Goal: Information Seeking & Learning: Learn about a topic

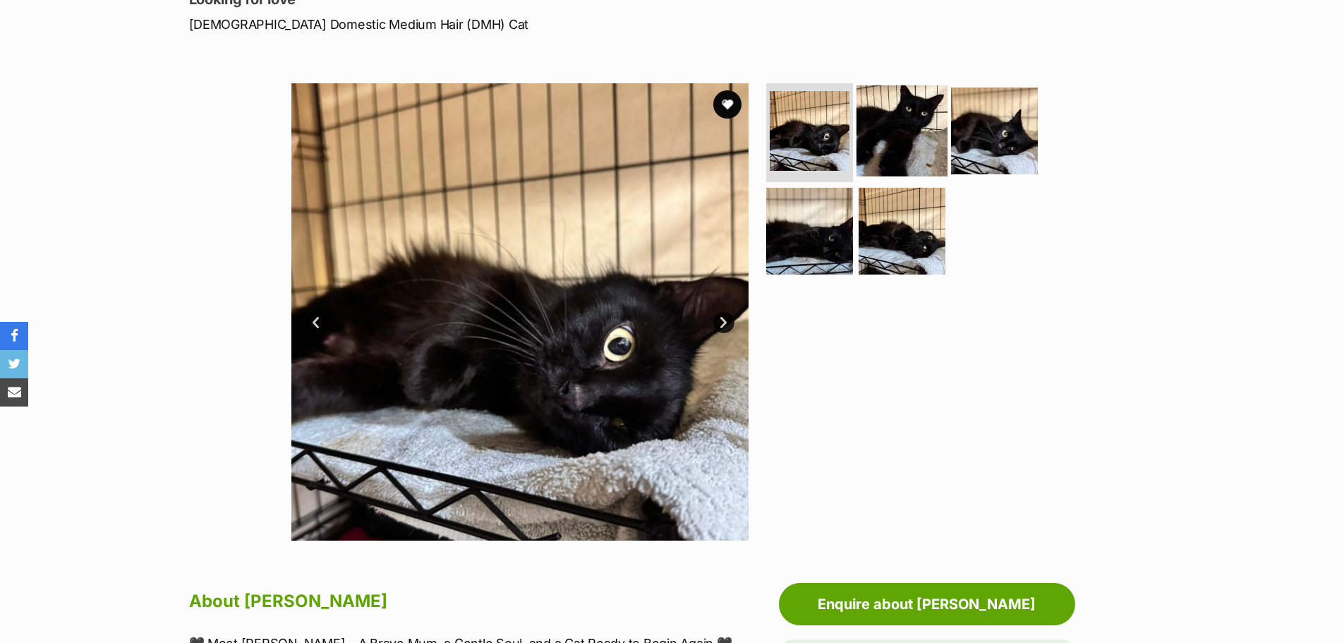
click at [916, 116] on img at bounding box center [901, 130] width 91 height 91
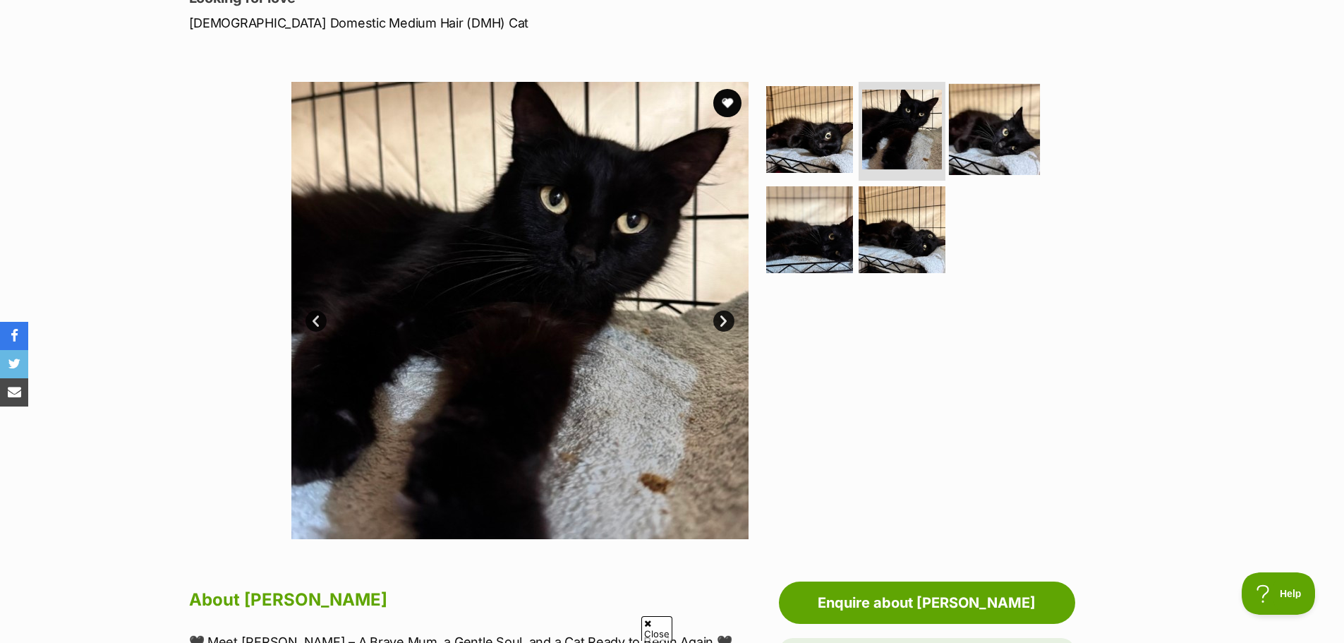
click at [1002, 124] on img at bounding box center [994, 129] width 91 height 91
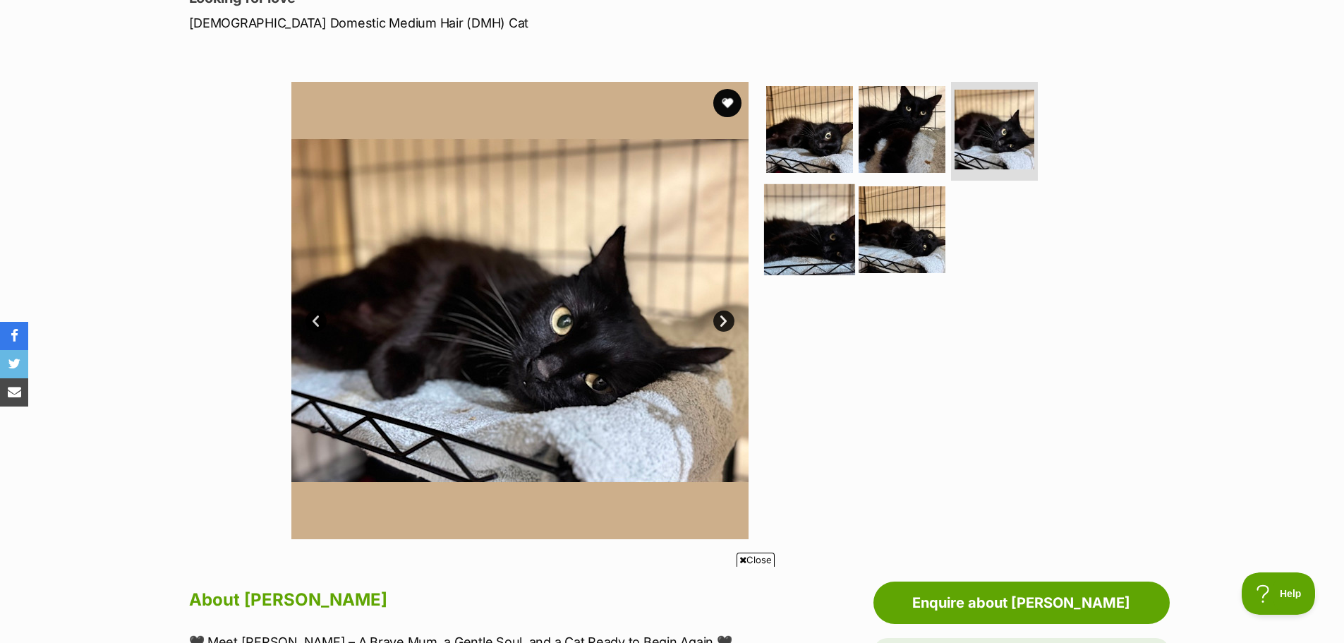
click at [832, 218] on img at bounding box center [809, 228] width 91 height 91
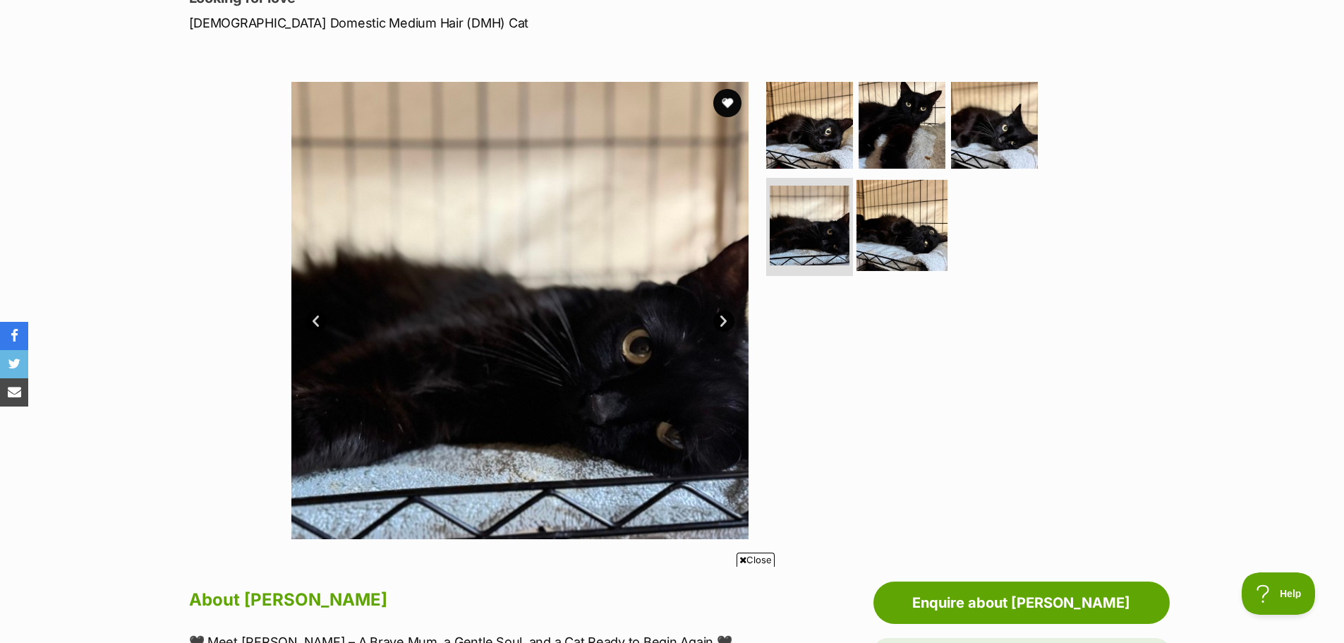
click at [907, 221] on img at bounding box center [901, 224] width 91 height 91
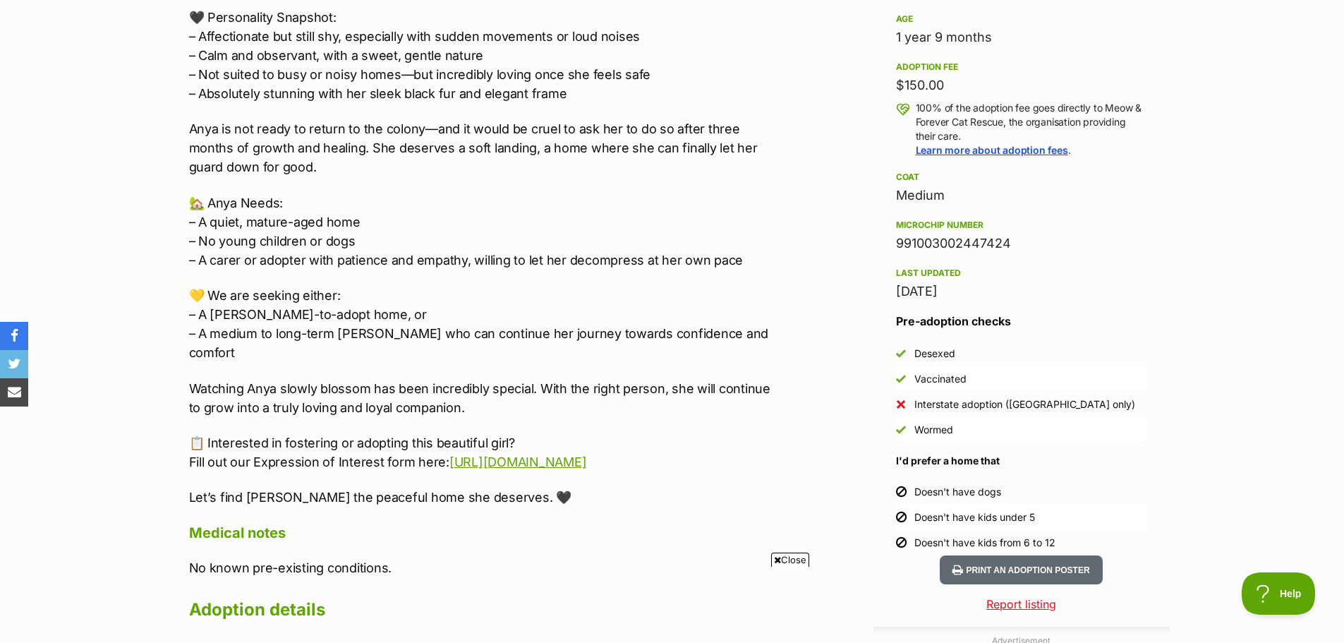
scroll to position [1058, 0]
click at [784, 562] on span "Close" at bounding box center [790, 559] width 38 height 14
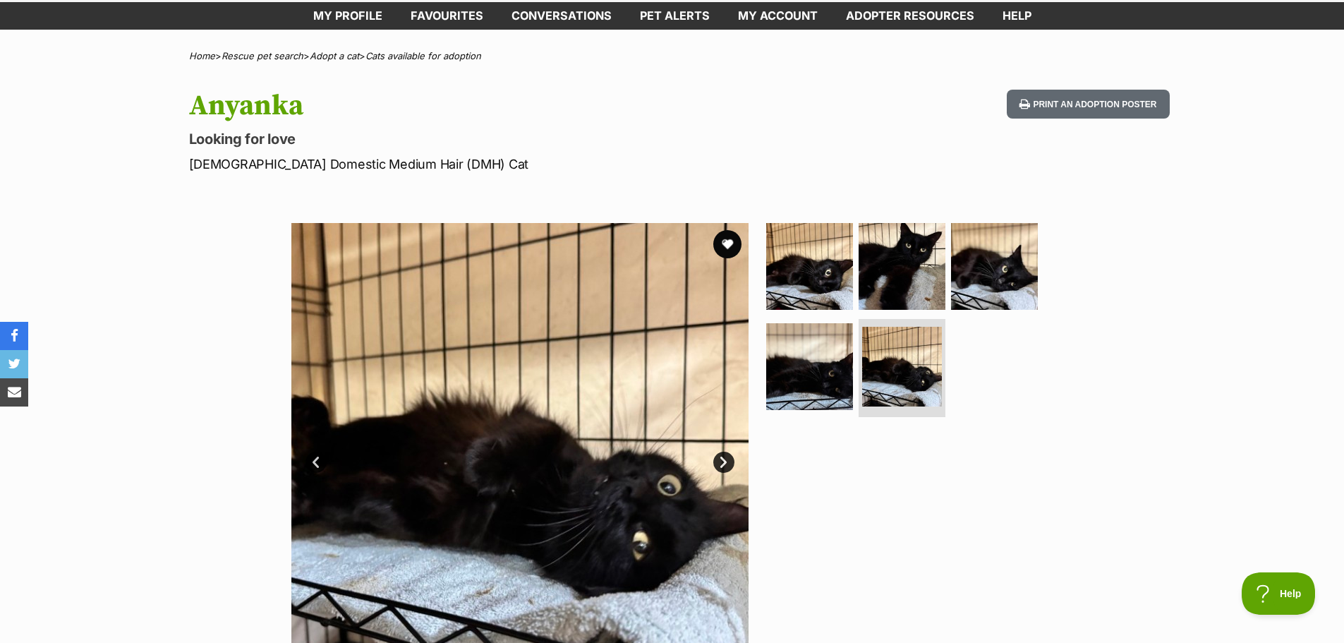
scroll to position [0, 0]
click at [836, 265] on img at bounding box center [809, 266] width 91 height 91
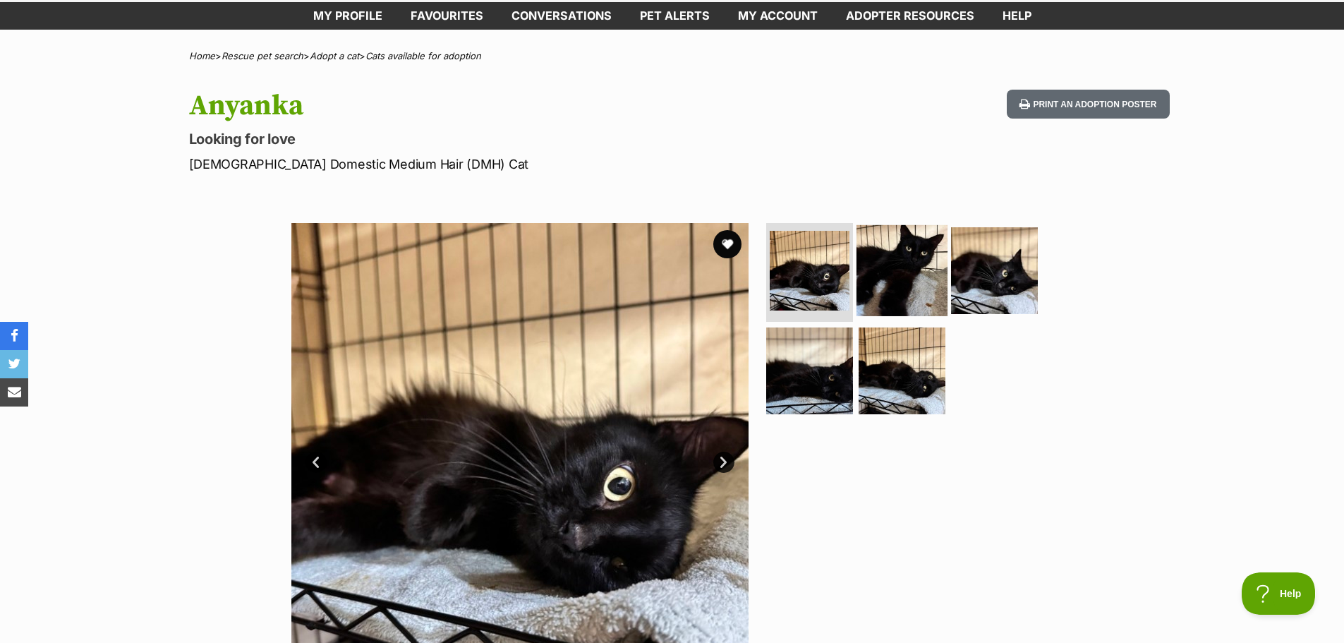
click at [906, 270] on img at bounding box center [901, 270] width 91 height 91
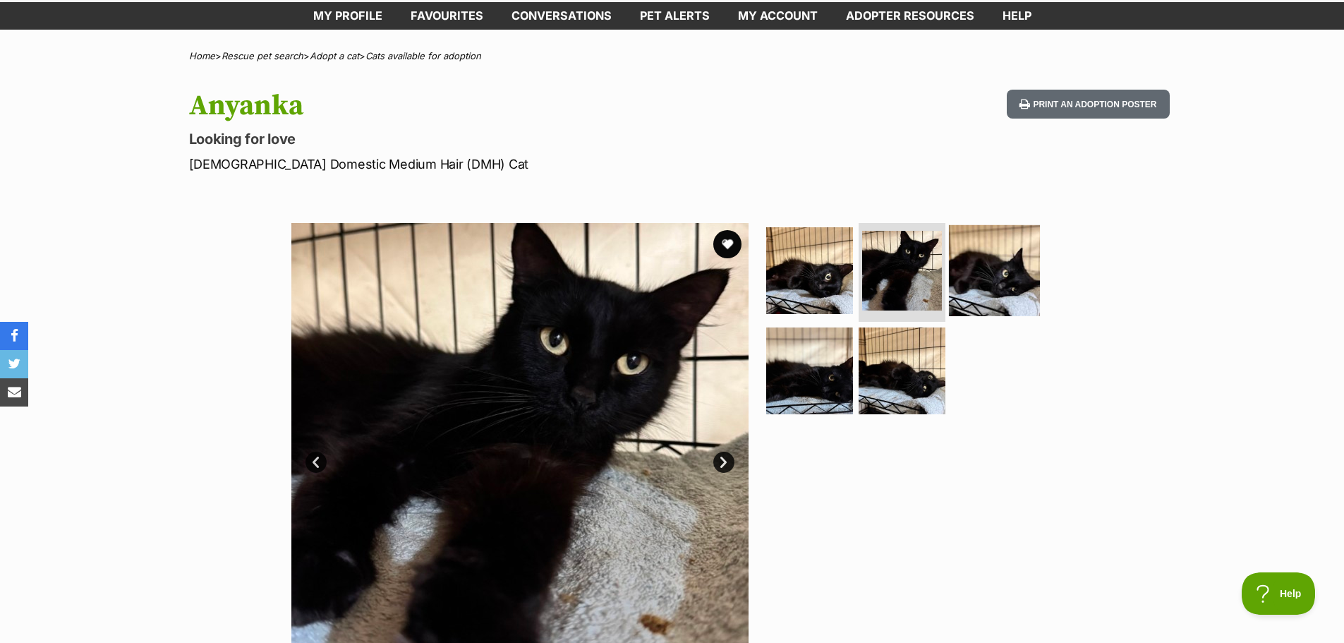
click at [977, 265] on img at bounding box center [994, 270] width 91 height 91
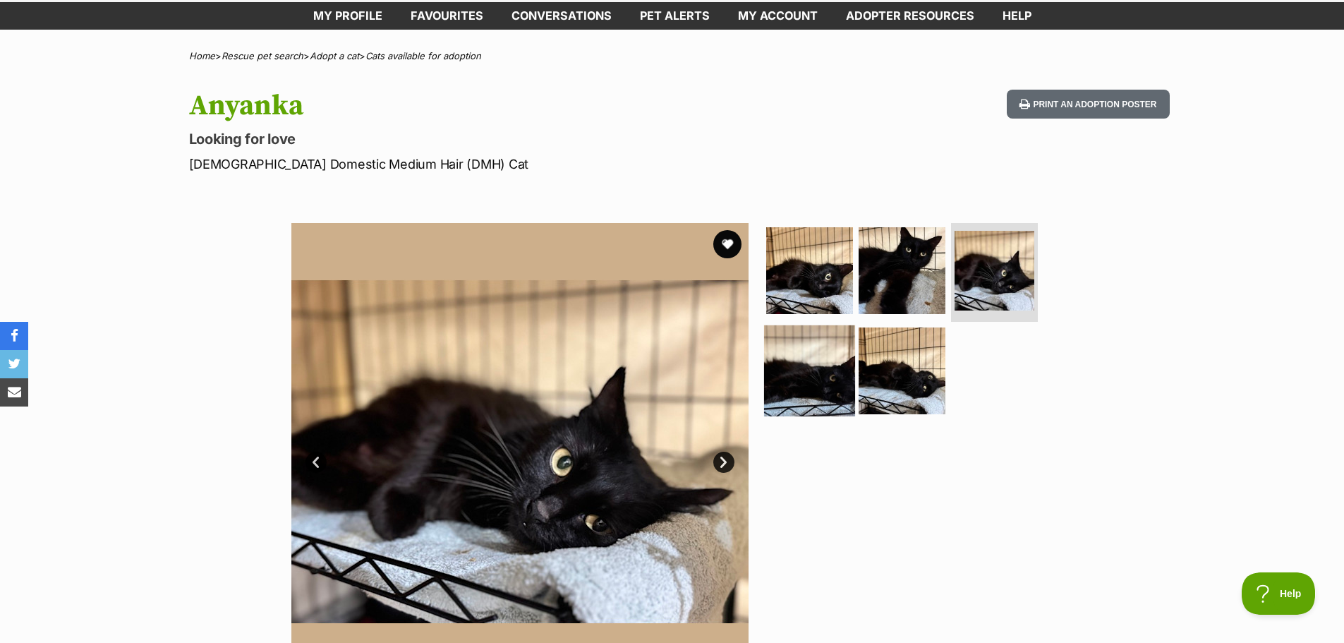
click at [831, 372] on img at bounding box center [809, 369] width 91 height 91
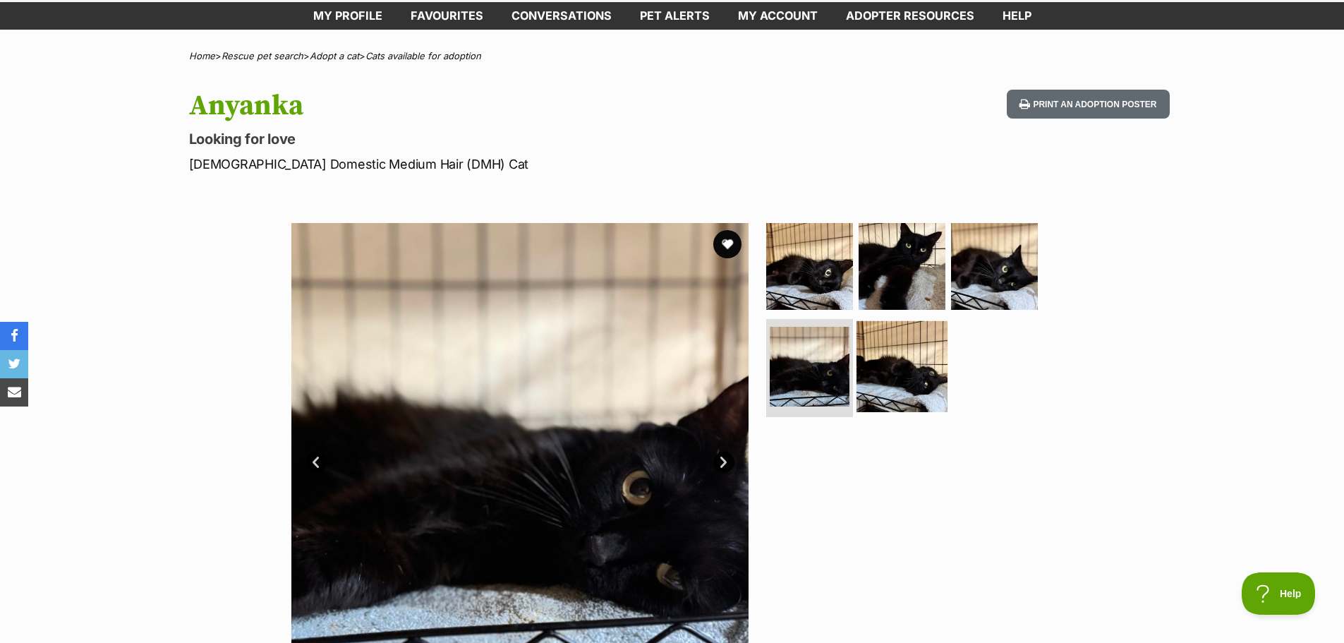
click at [887, 372] on img at bounding box center [901, 365] width 91 height 91
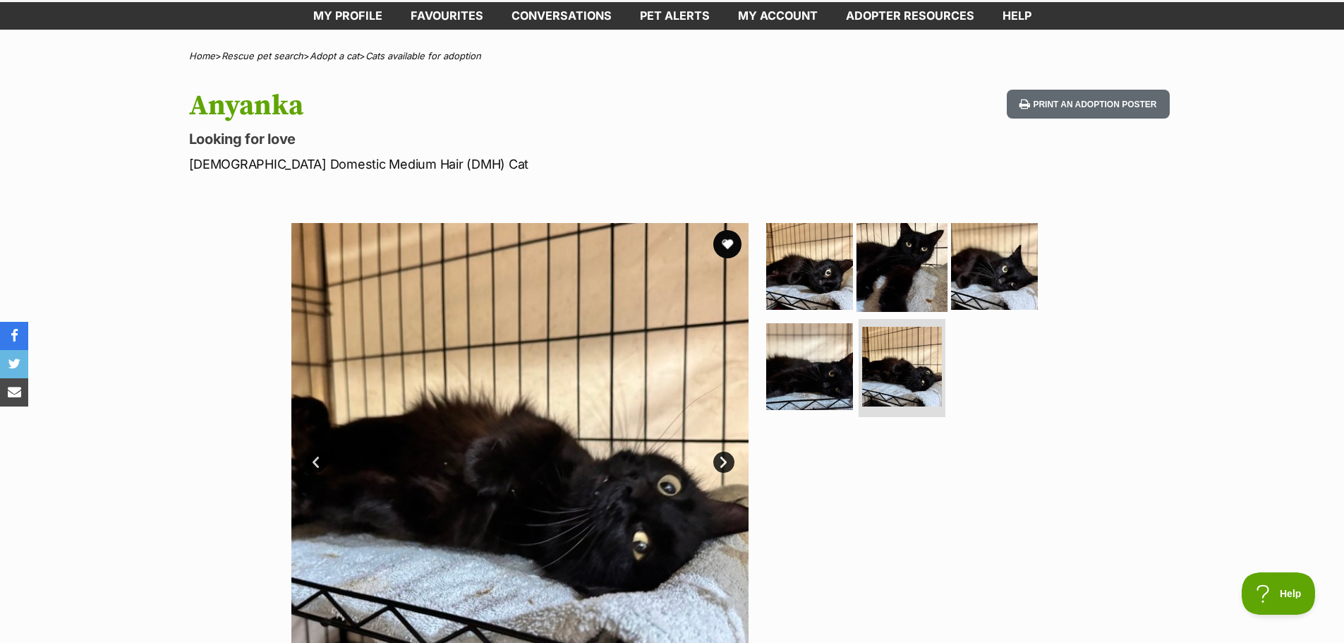
click at [888, 279] on img at bounding box center [901, 266] width 91 height 91
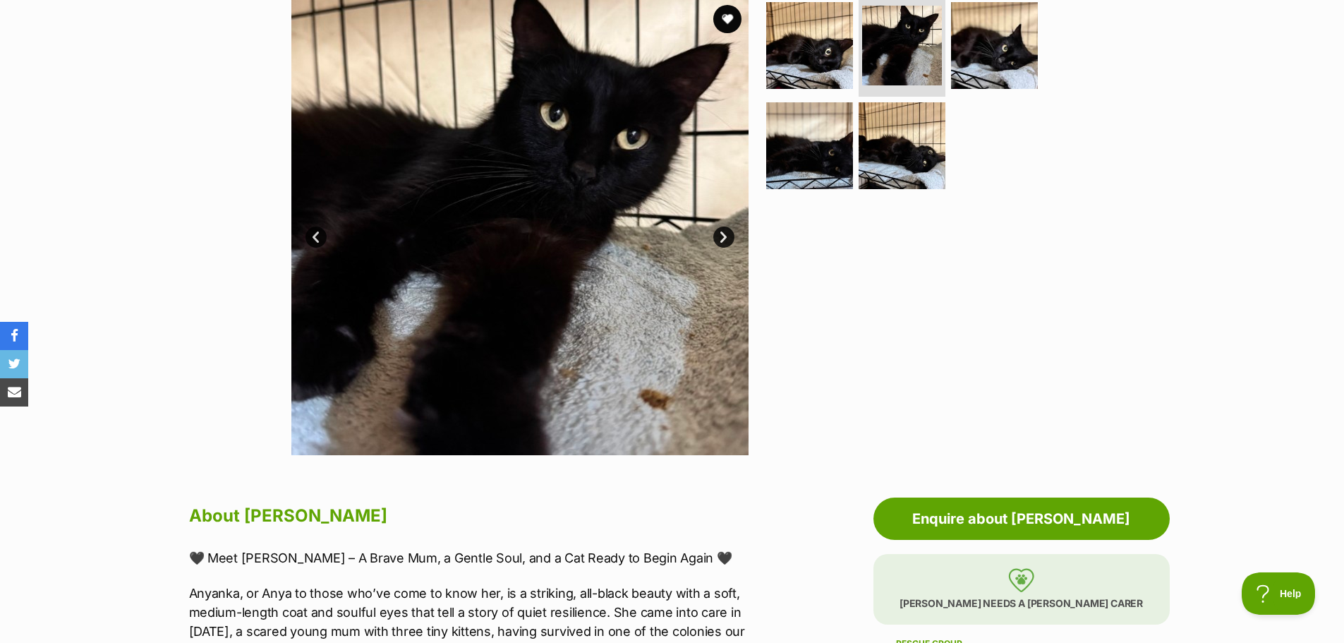
scroll to position [212, 0]
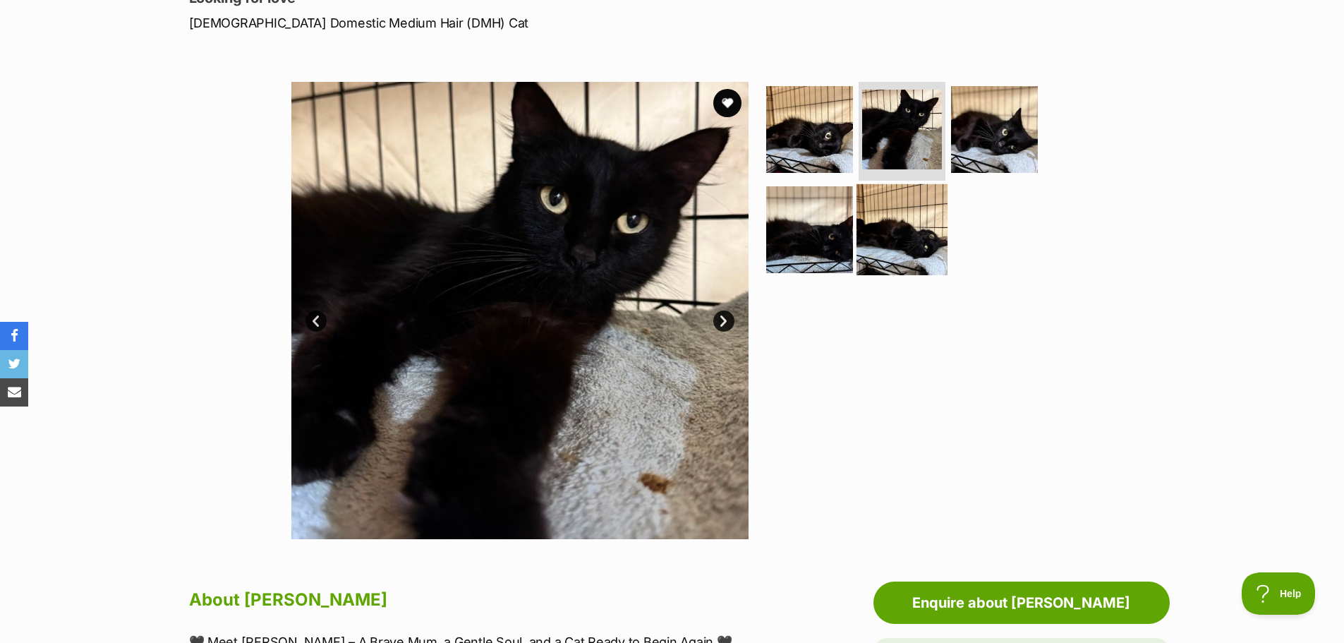
click at [930, 267] on img at bounding box center [901, 228] width 91 height 91
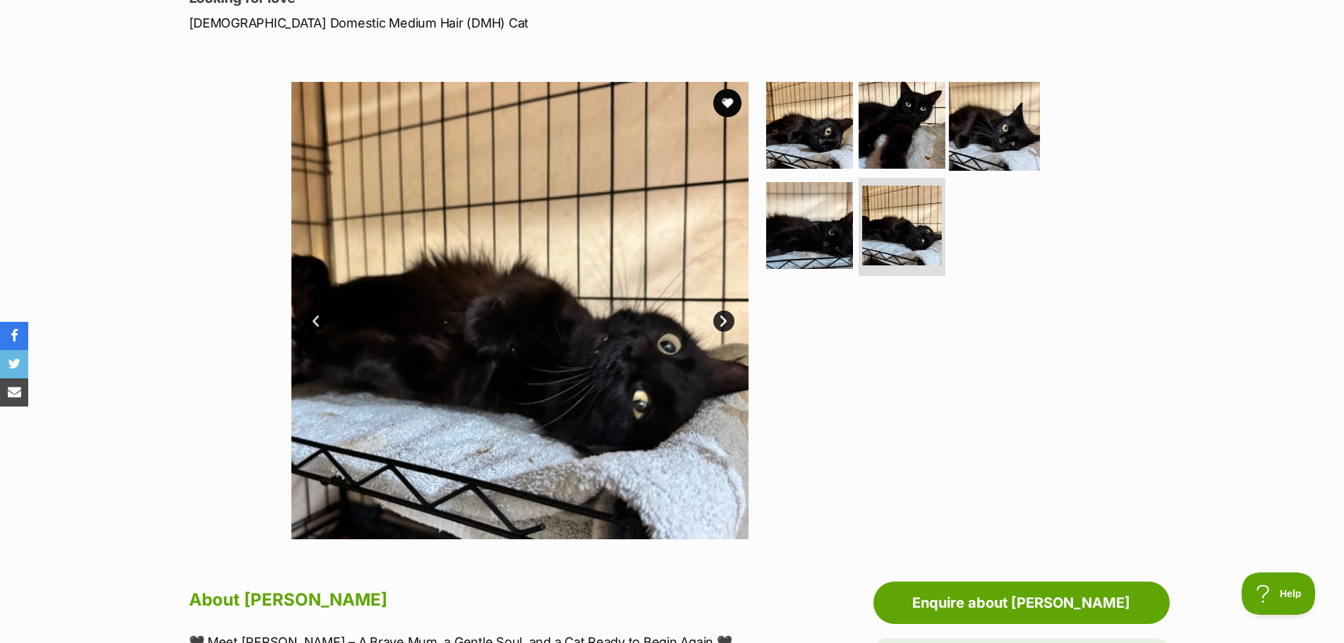
click at [1007, 154] on img at bounding box center [994, 125] width 91 height 91
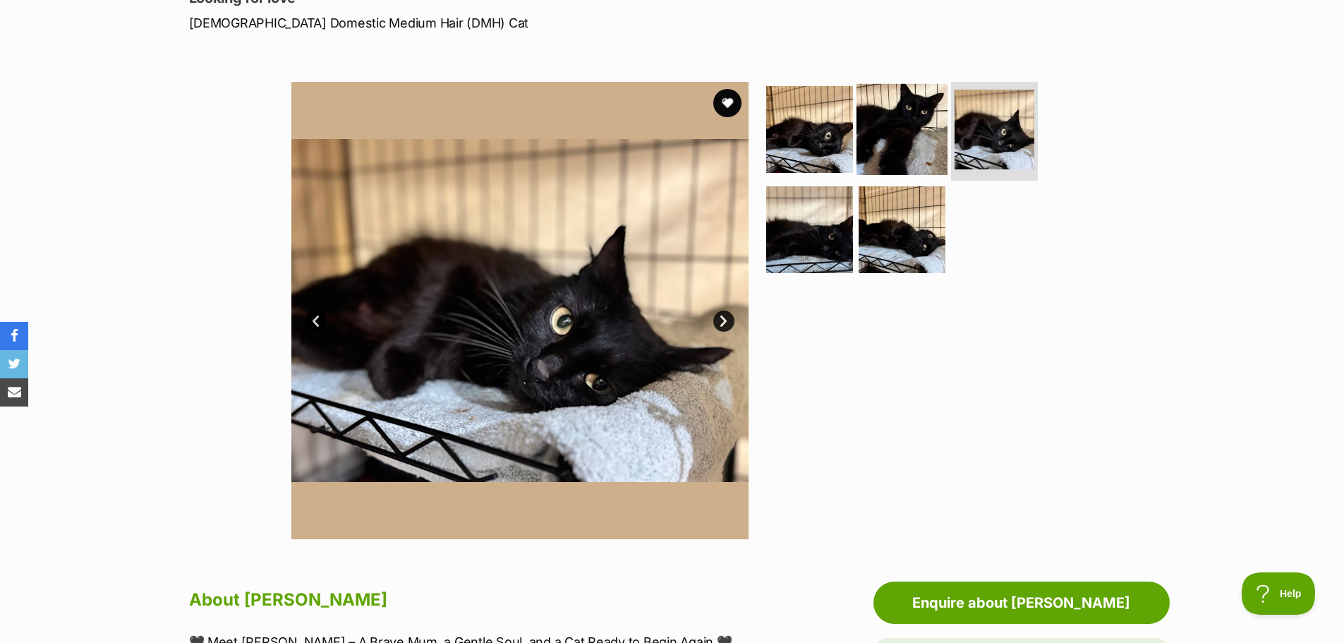
click at [916, 144] on img at bounding box center [901, 129] width 91 height 91
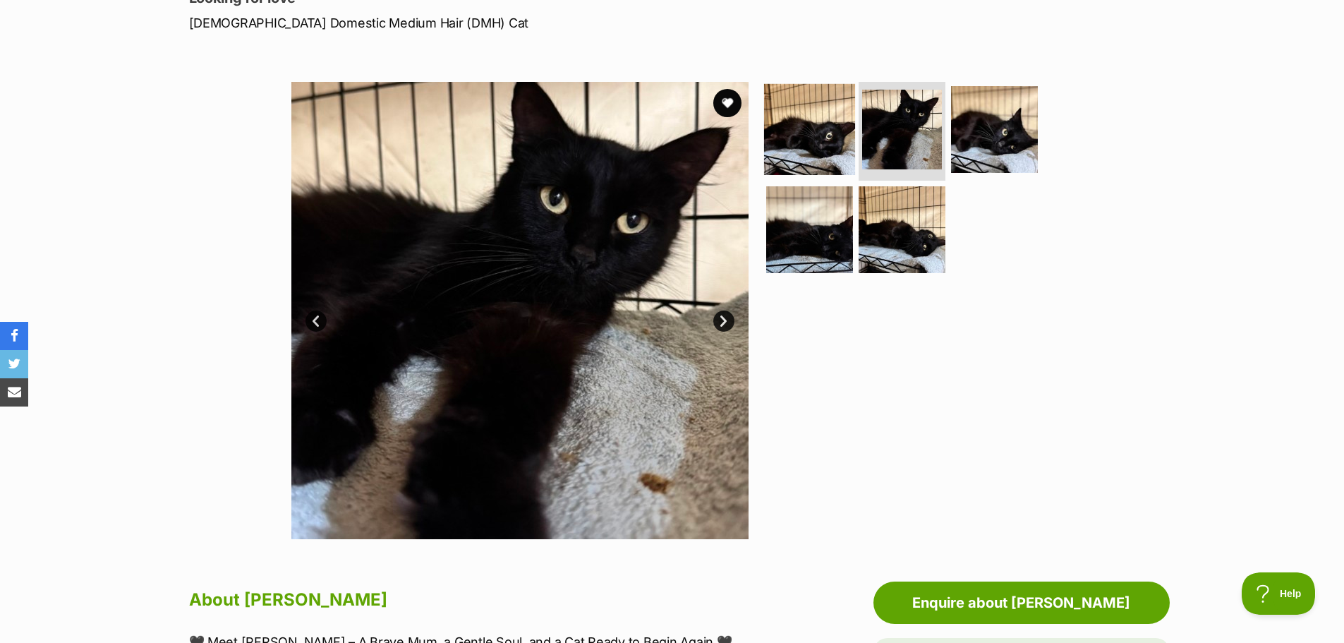
click at [851, 141] on img at bounding box center [809, 129] width 91 height 91
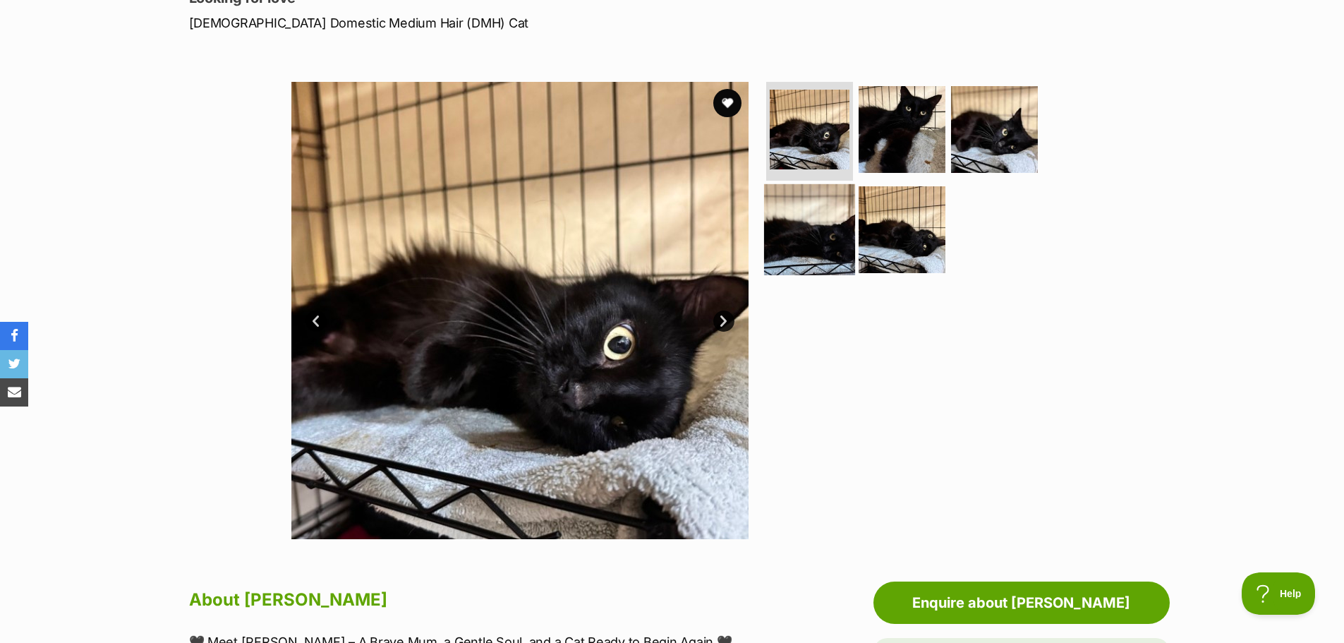
click at [808, 260] on img at bounding box center [809, 228] width 91 height 91
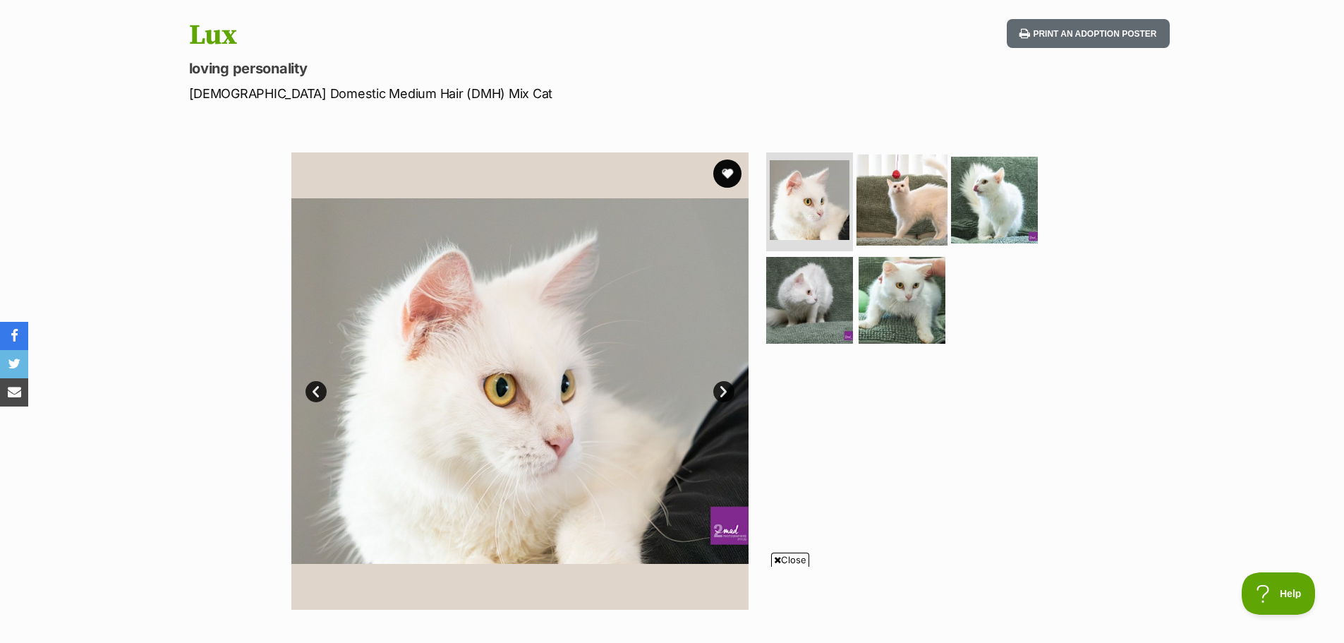
click at [880, 206] on img at bounding box center [901, 199] width 91 height 91
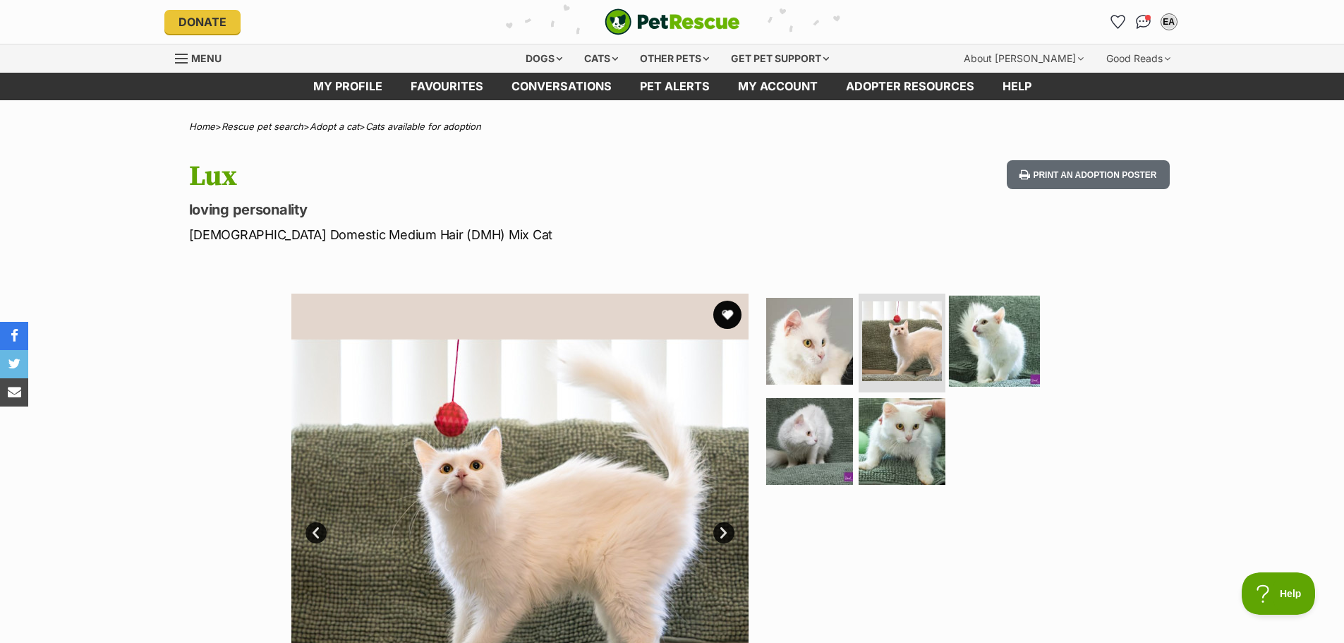
click at [966, 339] on img at bounding box center [994, 341] width 91 height 91
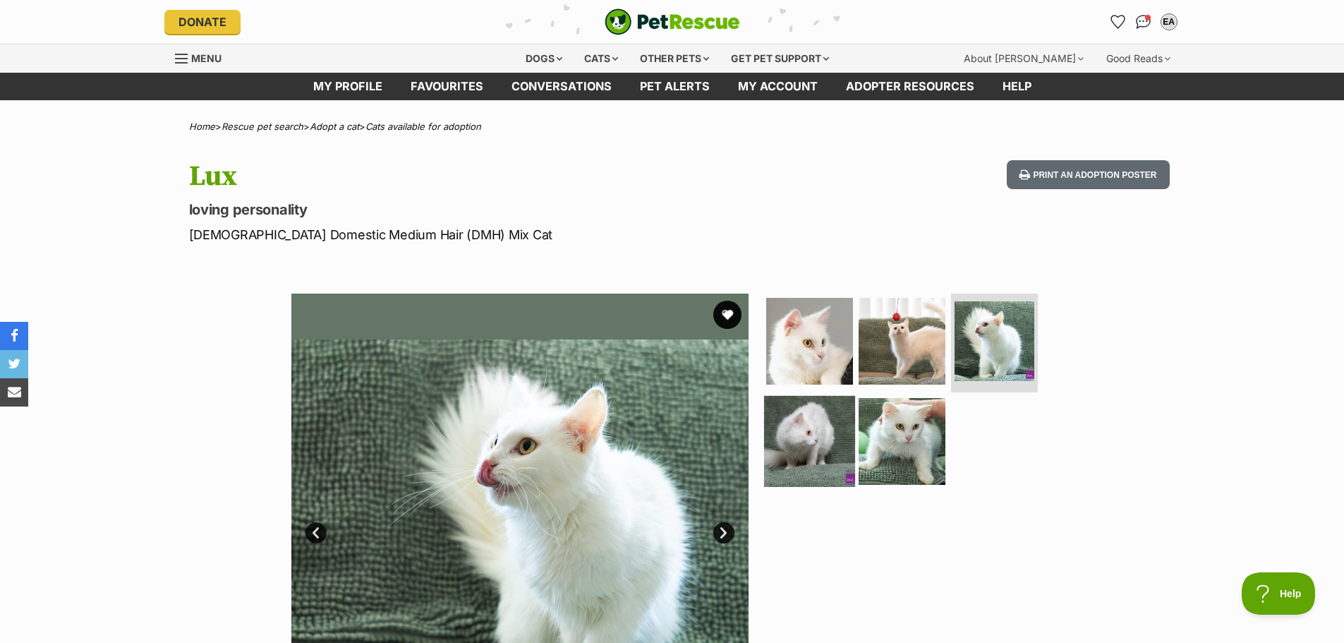
click at [815, 436] on img at bounding box center [809, 440] width 91 height 91
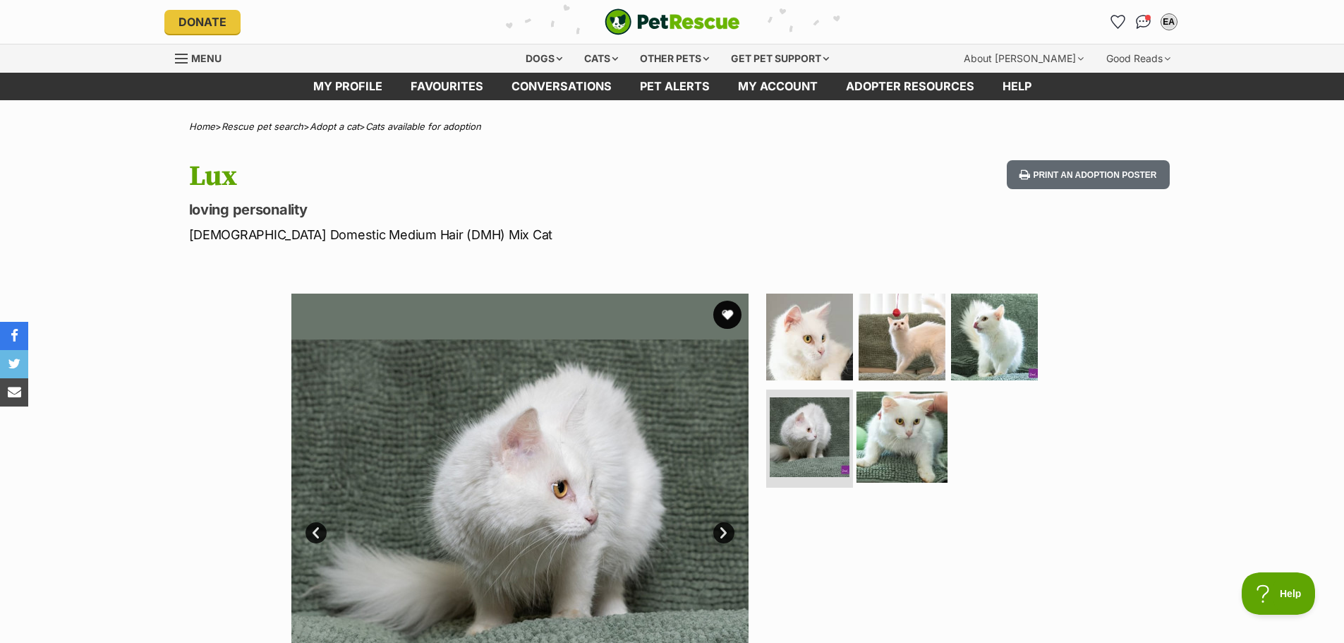
click at [904, 443] on img at bounding box center [901, 436] width 91 height 91
